Goal: Information Seeking & Learning: Learn about a topic

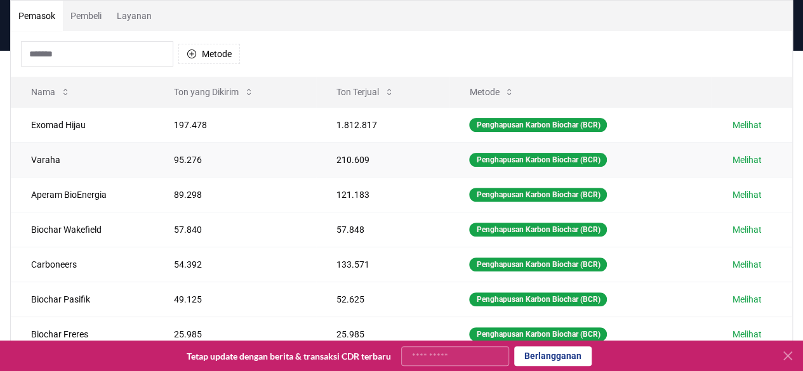
scroll to position [127, 0]
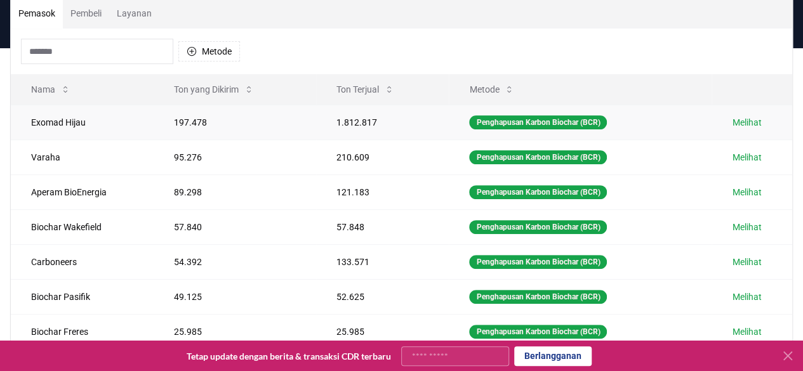
click at [742, 128] on font "Melihat" at bounding box center [746, 122] width 29 height 10
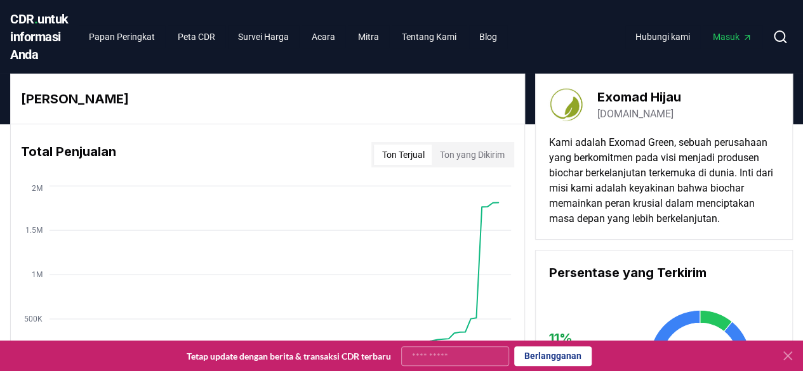
click at [650, 120] on font "exomadgreen.com" at bounding box center [635, 114] width 76 height 12
click at [112, 42] on font "Papan Peringkat" at bounding box center [122, 37] width 66 height 10
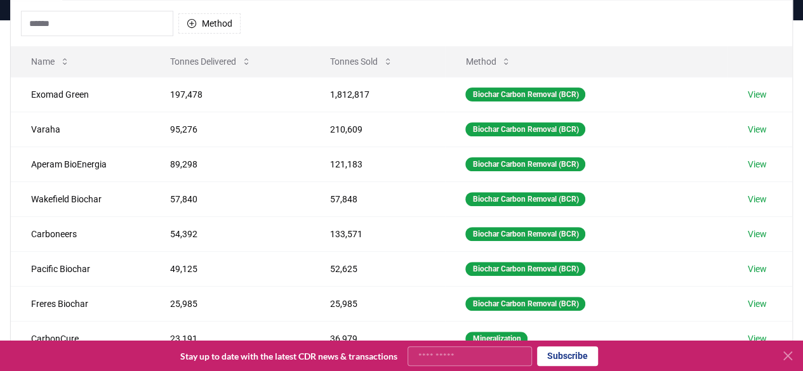
scroll to position [81, 0]
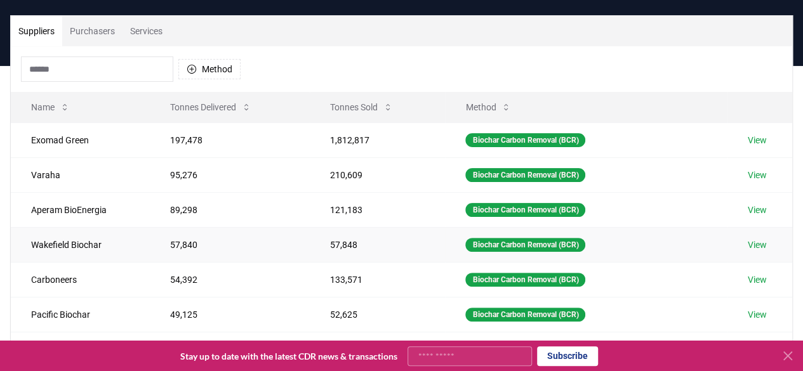
click at [759, 243] on link "View" at bounding box center [757, 245] width 19 height 13
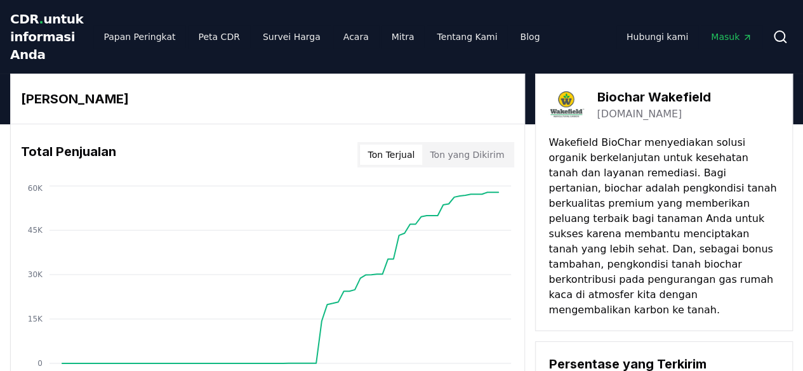
click at [627, 120] on font "[DOMAIN_NAME]" at bounding box center [639, 114] width 85 height 12
